Goal: Task Accomplishment & Management: Manage account settings

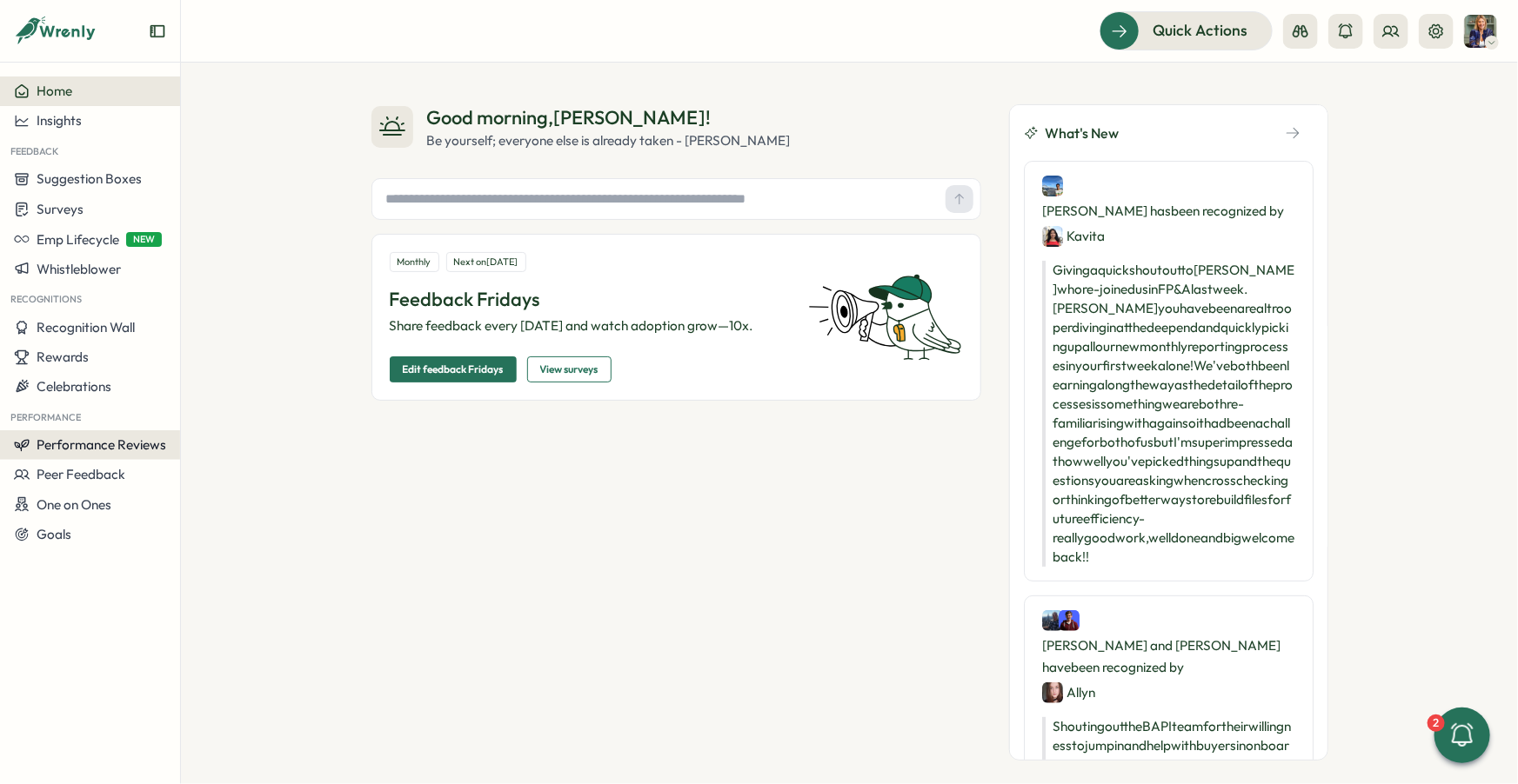
click at [99, 445] on span "Performance Reviews" at bounding box center [102, 445] width 130 height 17
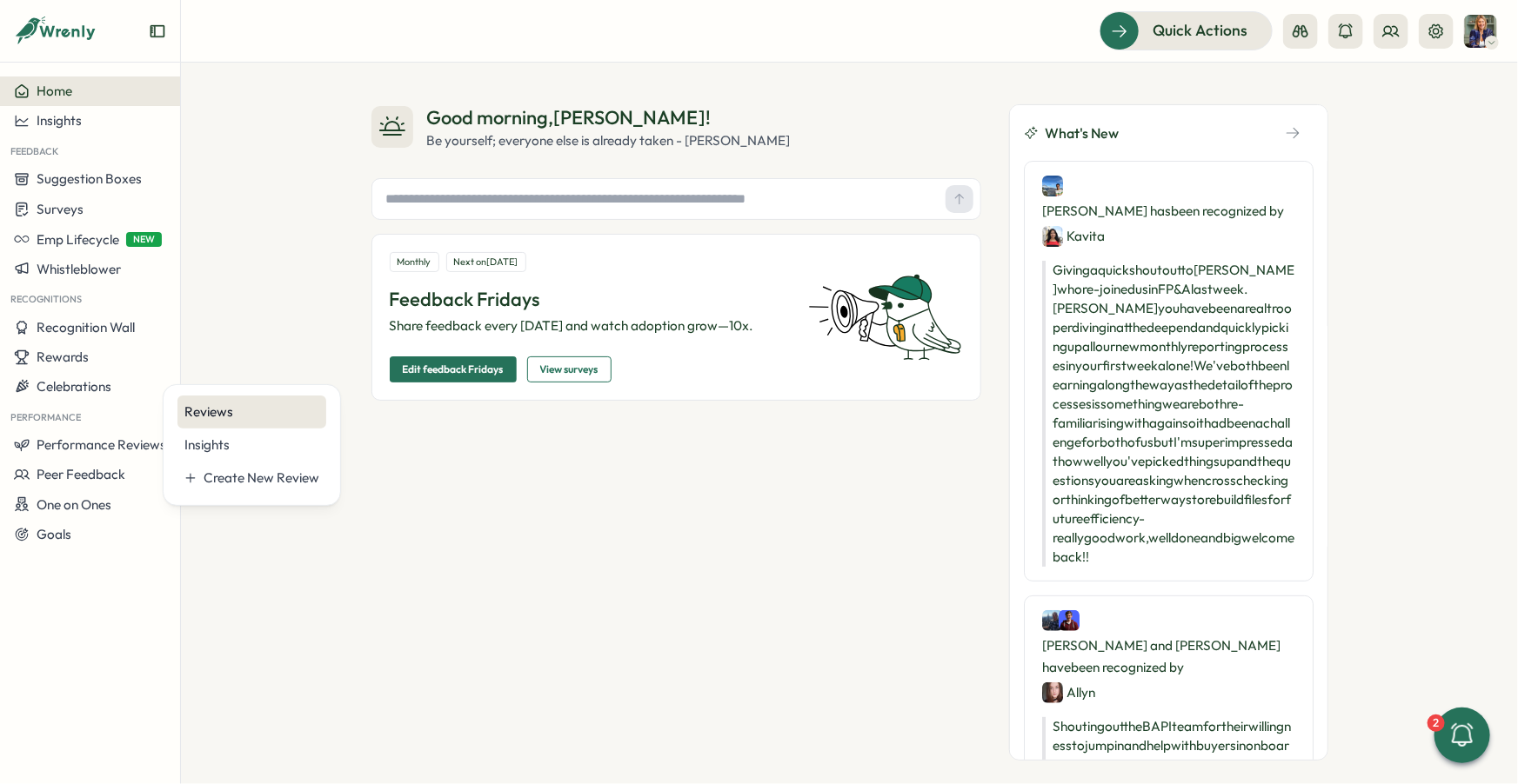
click at [208, 415] on div "Reviews" at bounding box center [251, 412] width 135 height 19
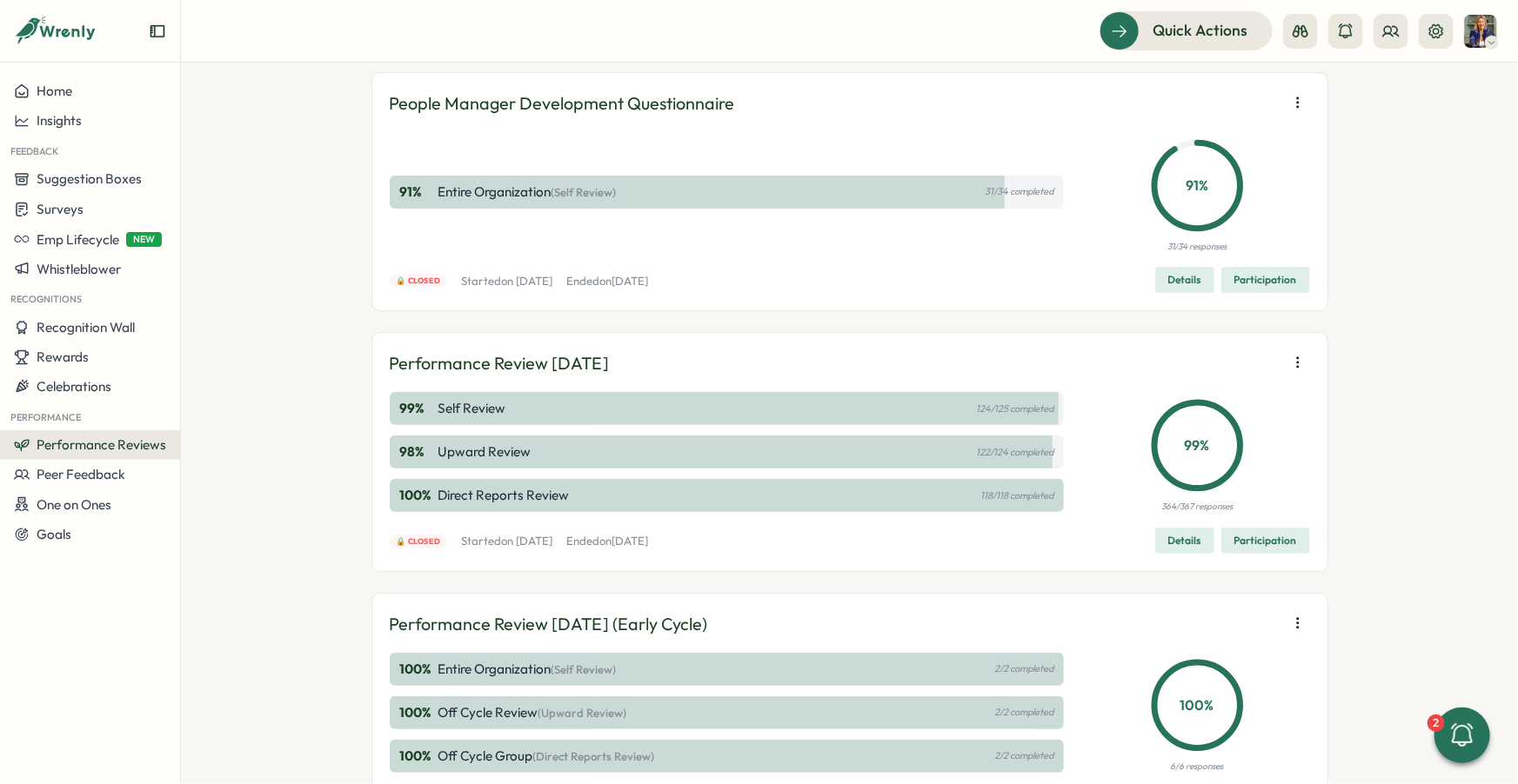
scroll to position [85, 0]
click at [1247, 537] on span "Participation" at bounding box center [1265, 540] width 63 height 24
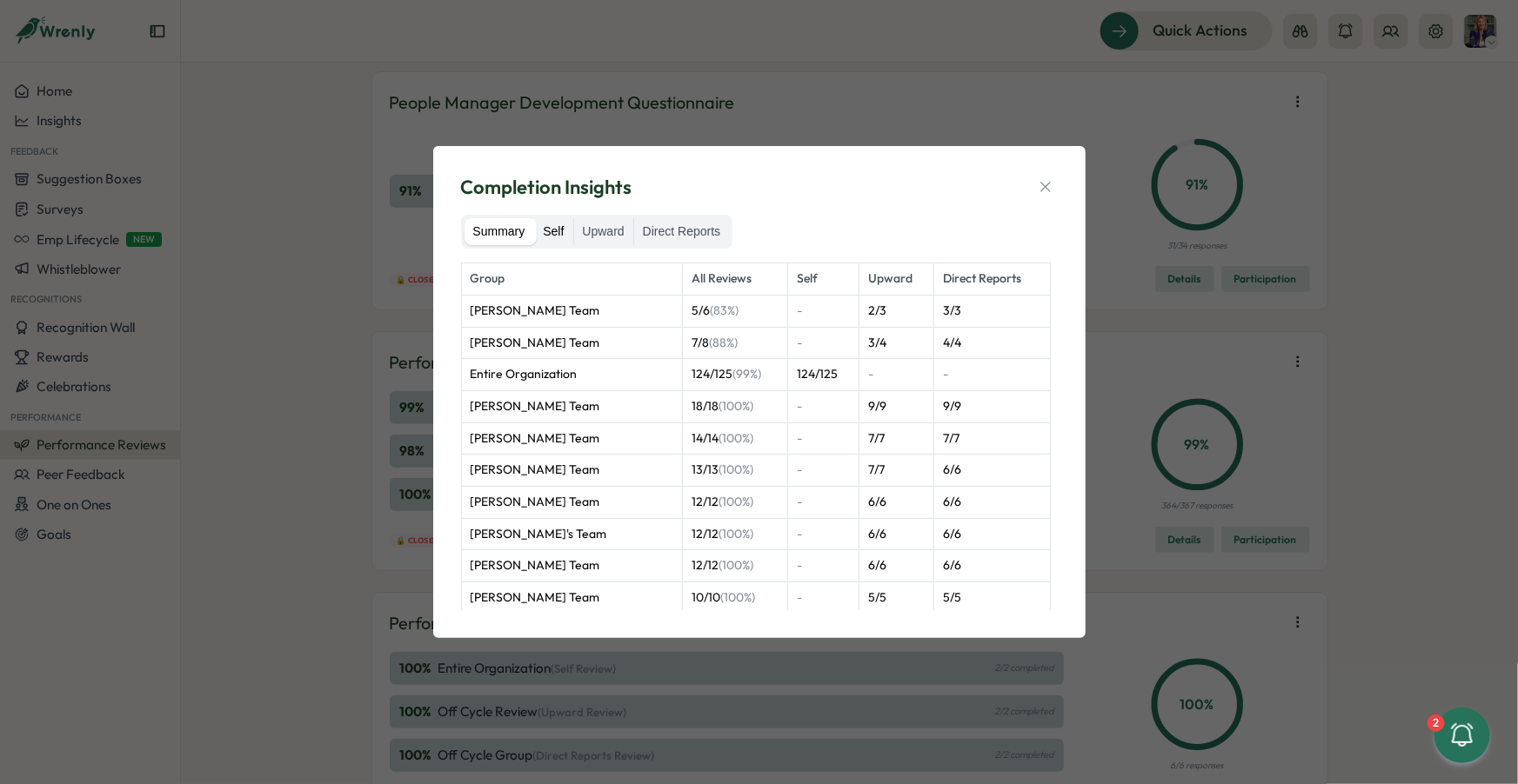
click at [548, 226] on label "Self" at bounding box center [553, 232] width 38 height 28
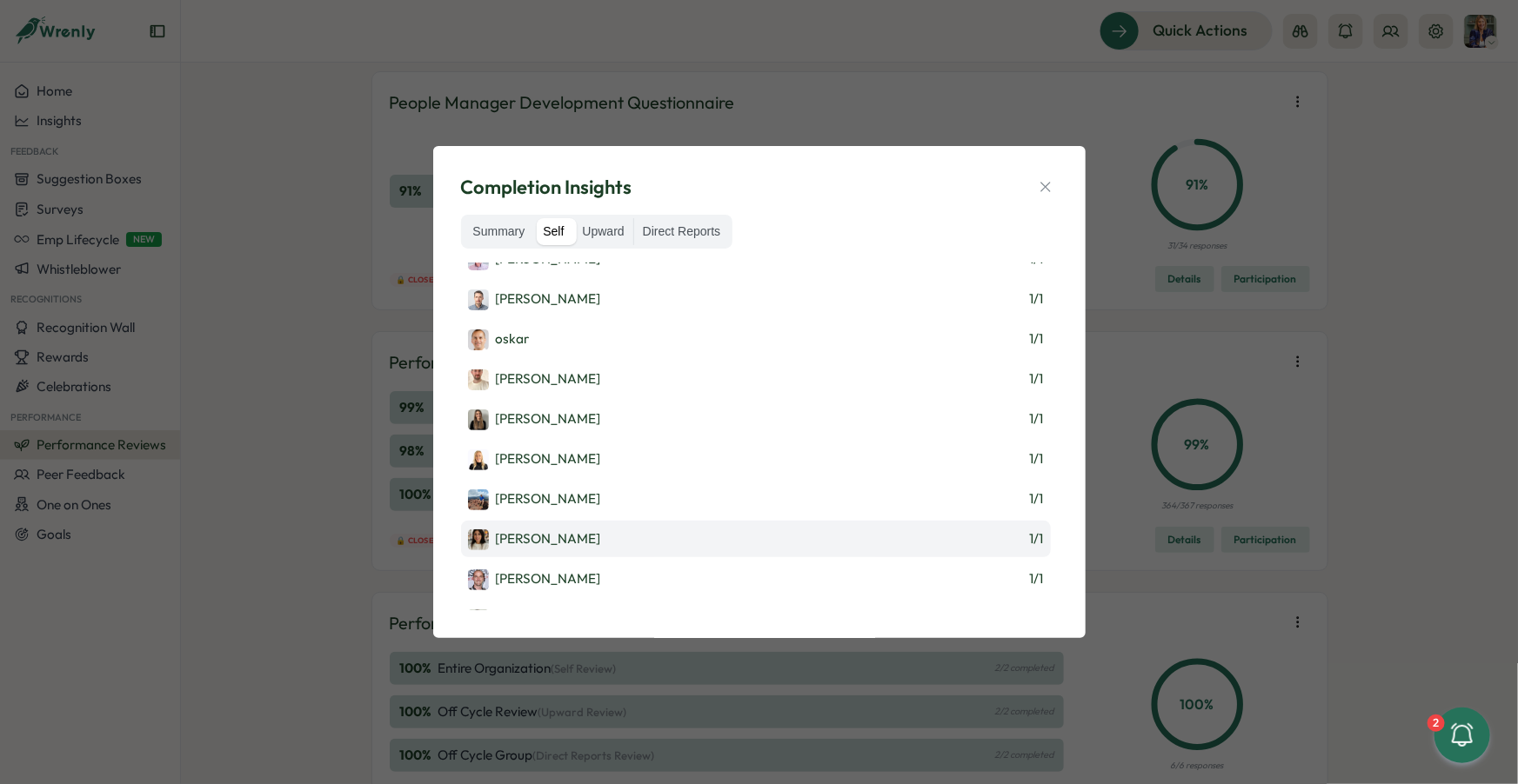
scroll to position [2546, 0]
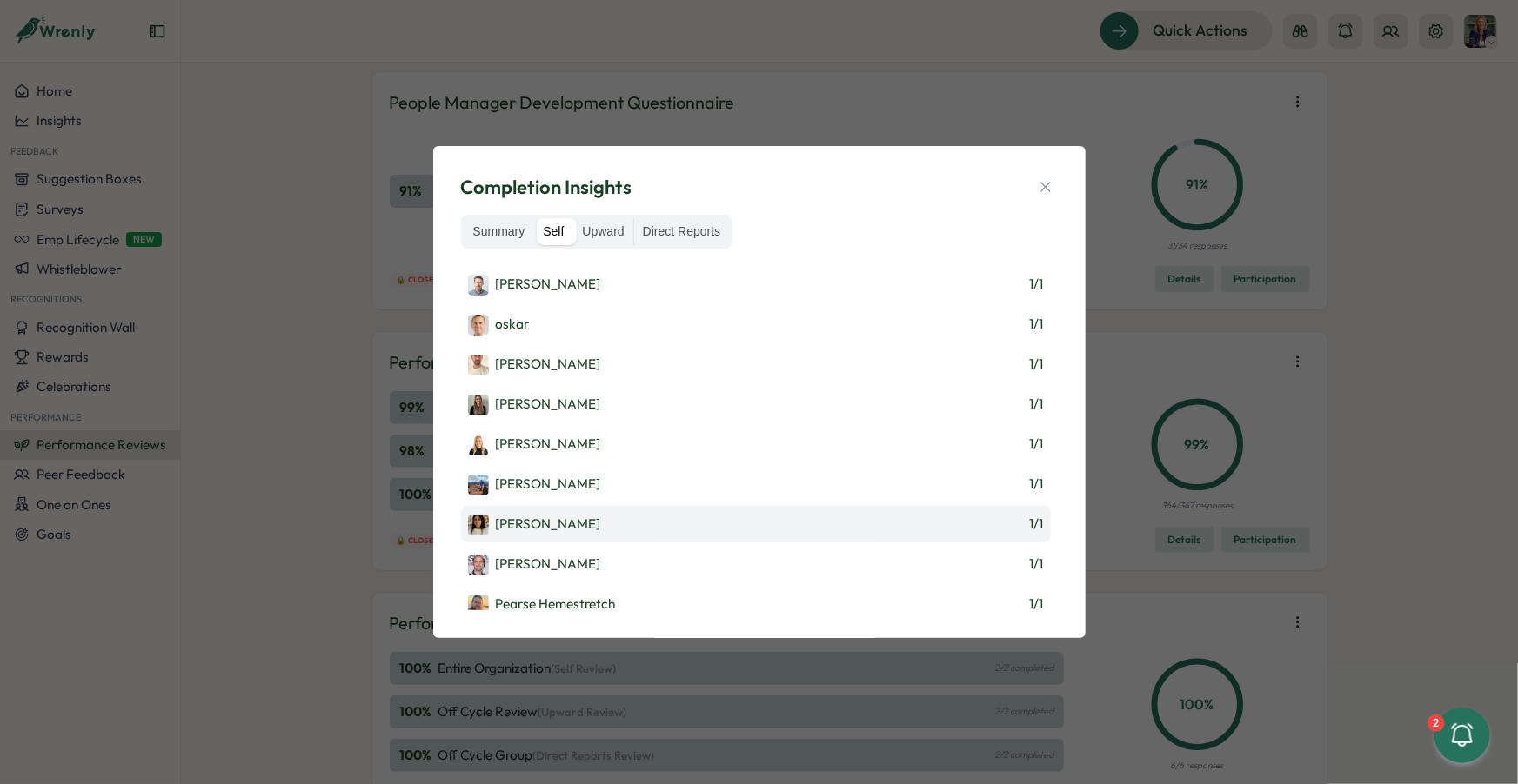
click at [557, 515] on div "Maria Khoury" at bounding box center [534, 525] width 133 height 21
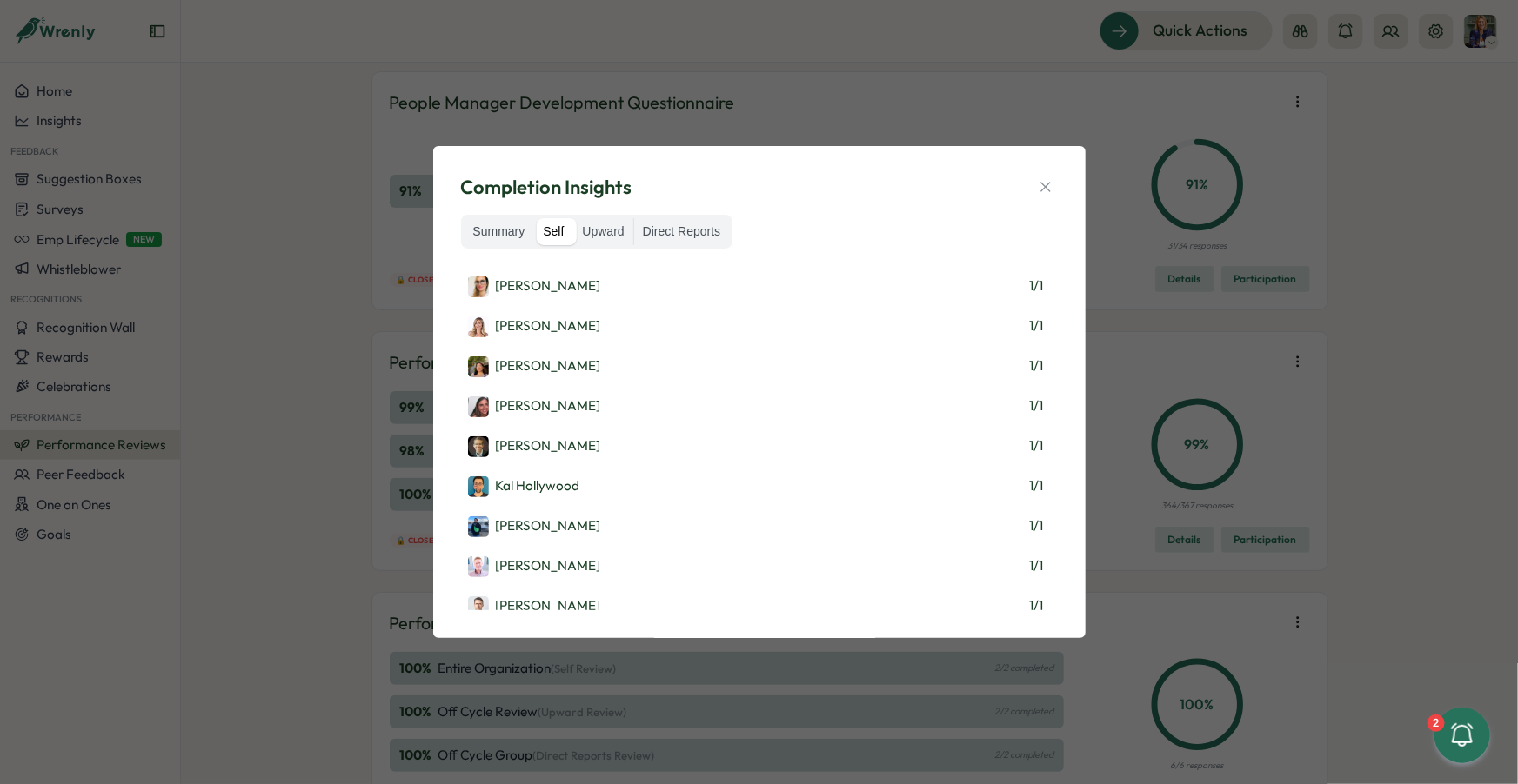
scroll to position [1925, 0]
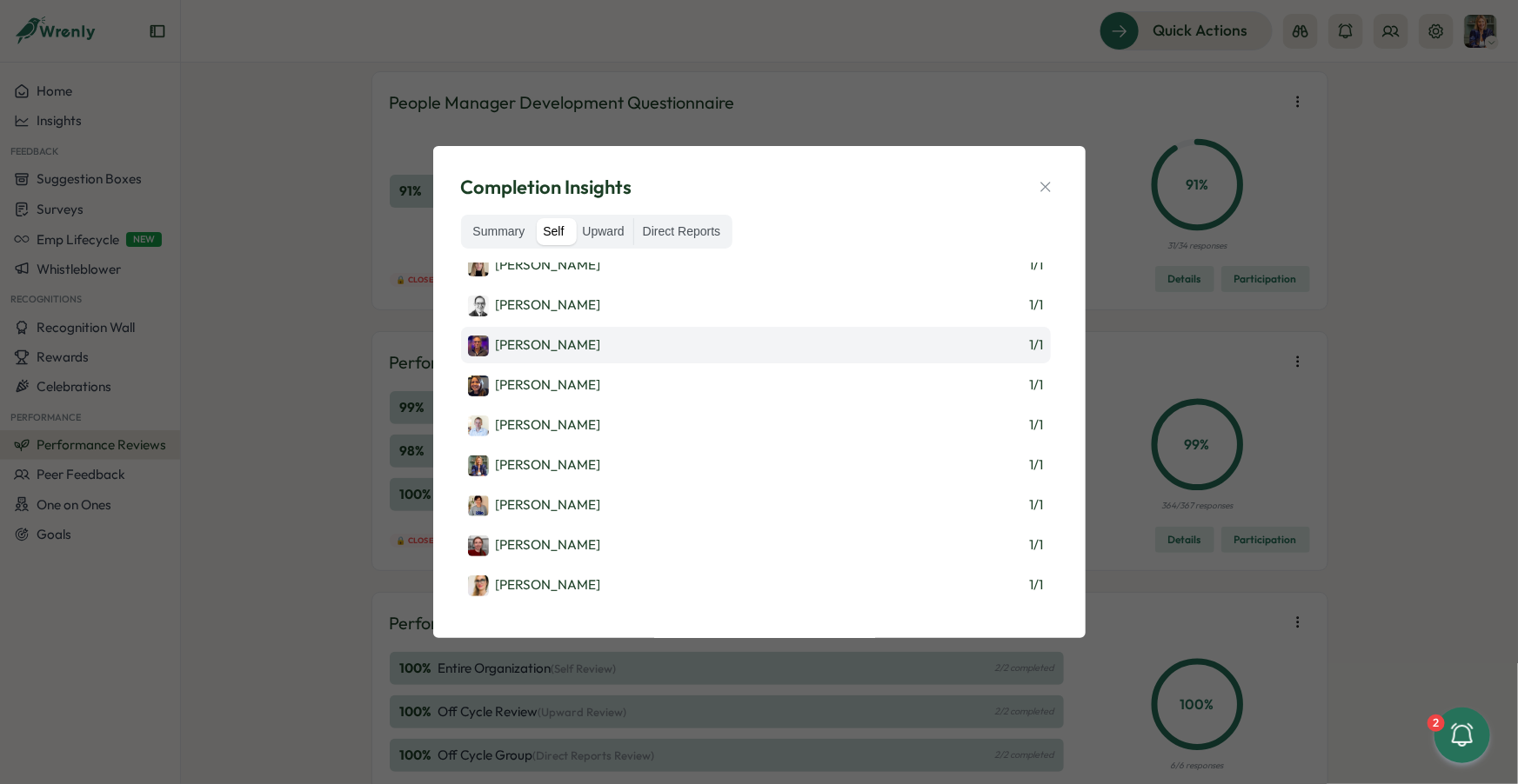
click at [555, 336] on div "[PERSON_NAME]" at bounding box center [534, 346] width 133 height 21
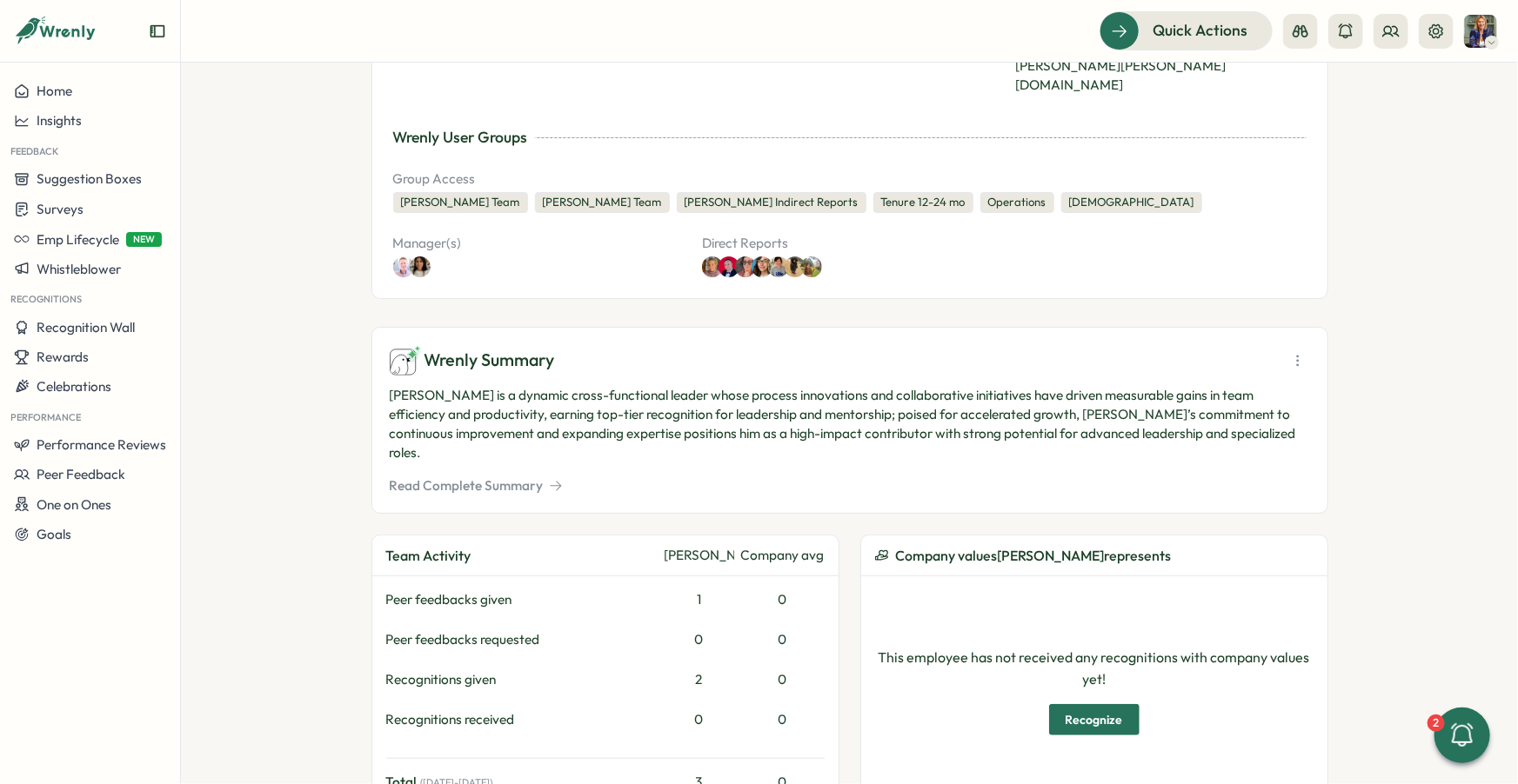
scroll to position [313, 0]
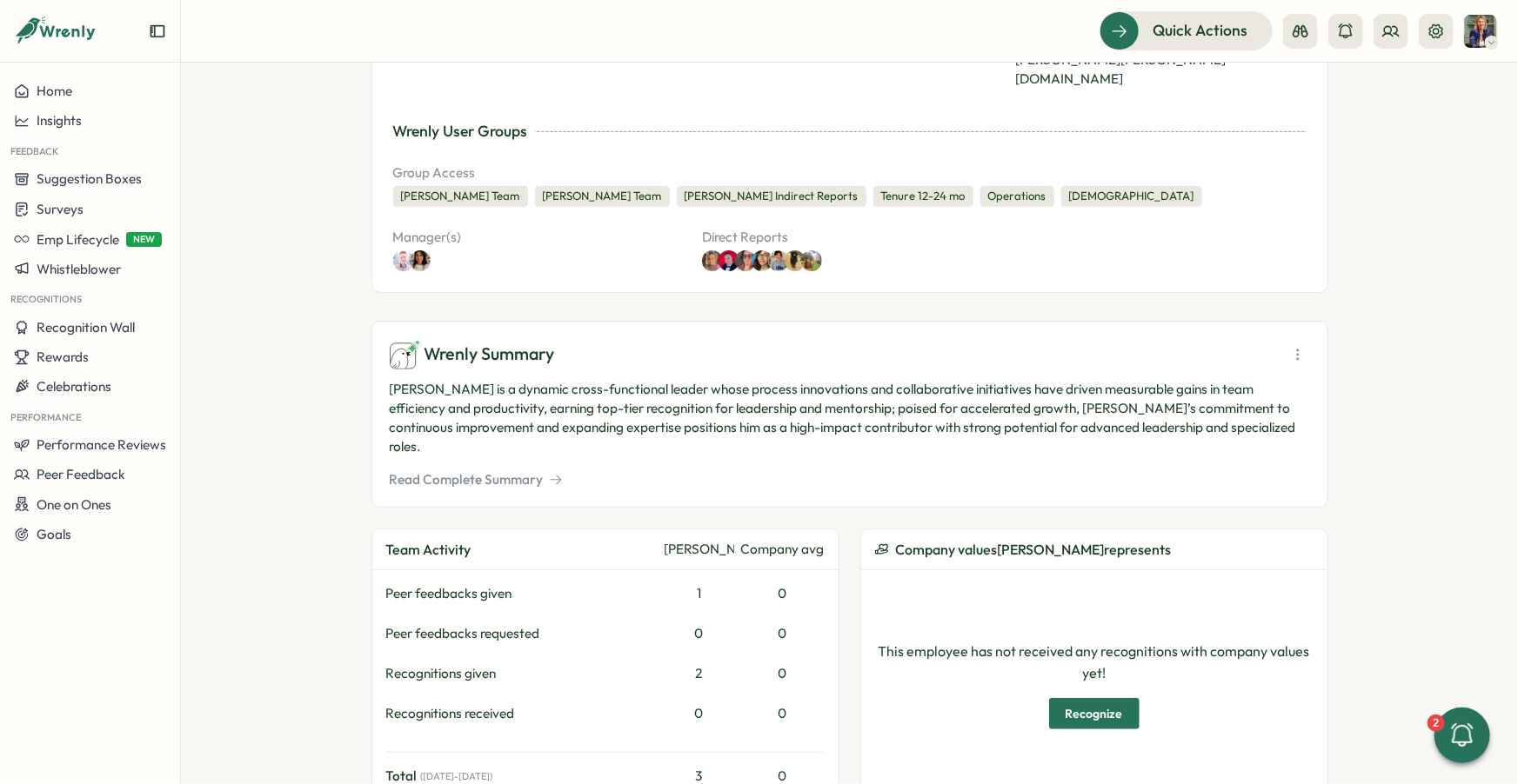
click at [549, 473] on icon at bounding box center [556, 480] width 14 height 14
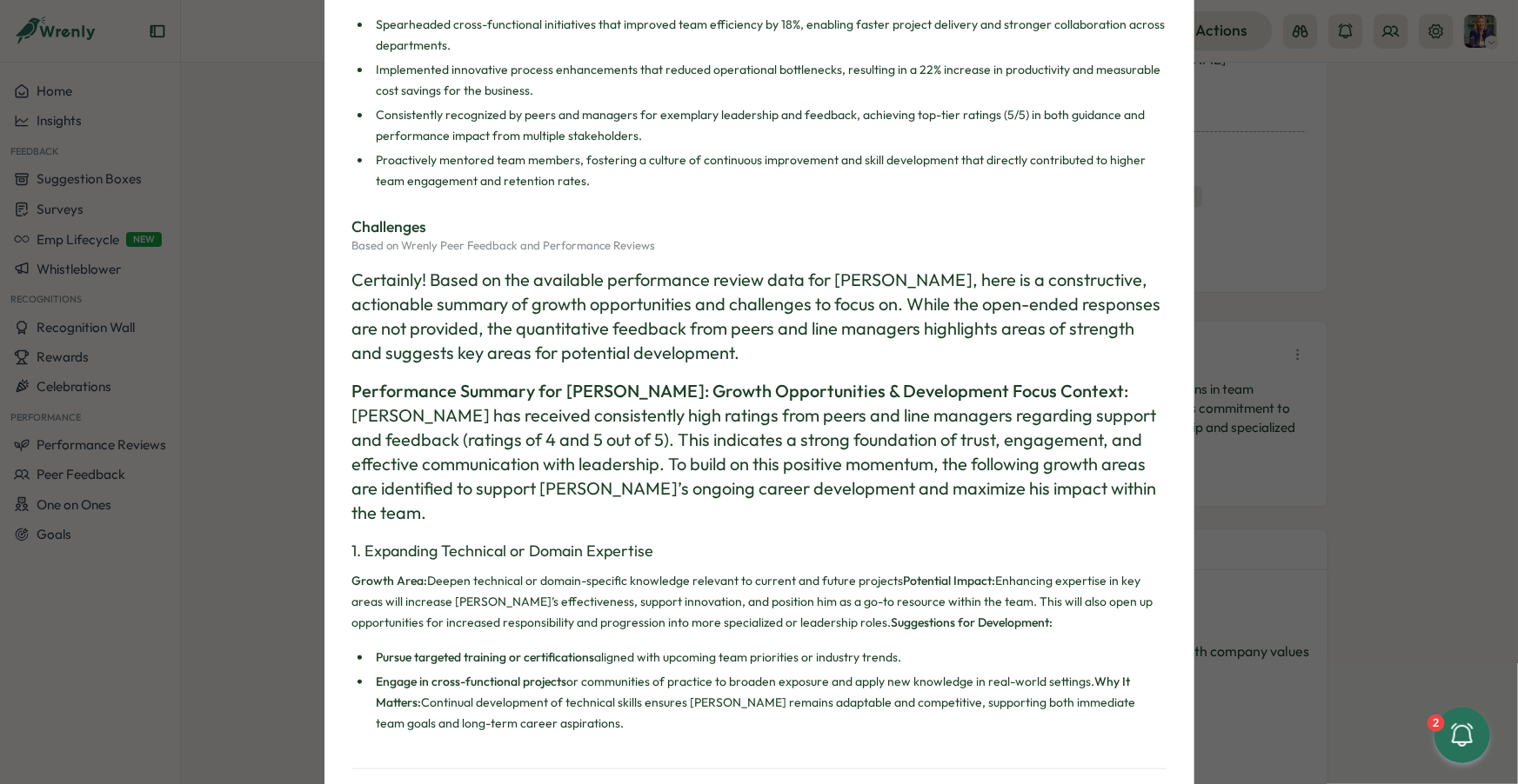
scroll to position [0, 0]
